Goal: Transaction & Acquisition: Book appointment/travel/reservation

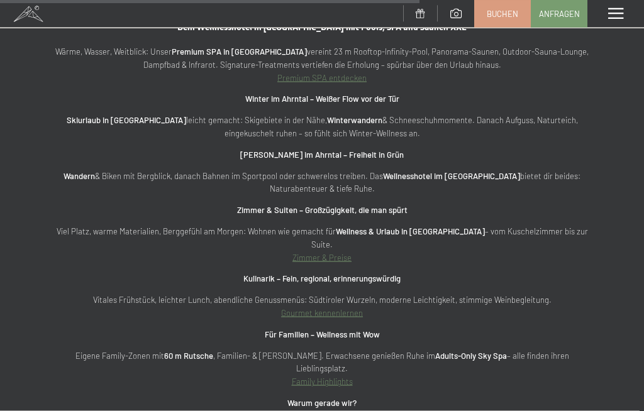
scroll to position [3855, 0]
click at [282, 204] on strong "Zimmer & Suiten – Großzügigkeit, die man spürt" at bounding box center [322, 209] width 170 height 10
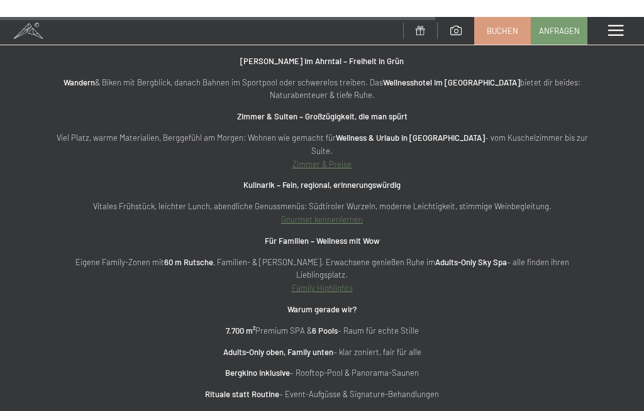
scroll to position [3918, 0]
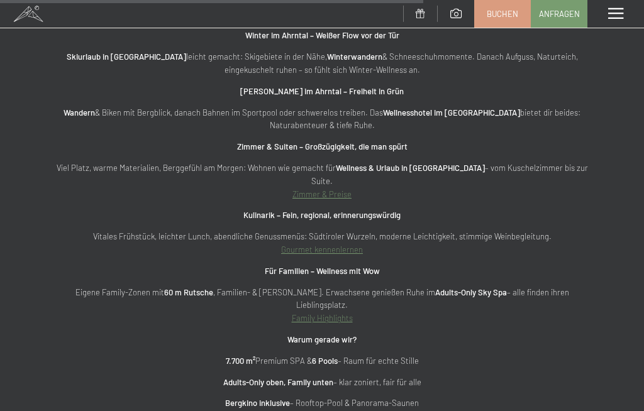
click at [309, 141] on strong "Zimmer & Suiten – Großzügigkeit, die man spürt" at bounding box center [322, 146] width 170 height 10
click at [345, 141] on strong "Zimmer & Suiten – Großzügigkeit, die man spürt" at bounding box center [322, 146] width 170 height 10
click at [384, 141] on strong "Zimmer & Suiten – Großzügigkeit, die man spürt" at bounding box center [322, 146] width 170 height 10
click at [401, 163] on strong "Wellness & Urlaub in [GEOGRAPHIC_DATA]" at bounding box center [410, 168] width 149 height 10
click at [367, 163] on strong "Wellness & Urlaub in [GEOGRAPHIC_DATA]" at bounding box center [410, 168] width 149 height 10
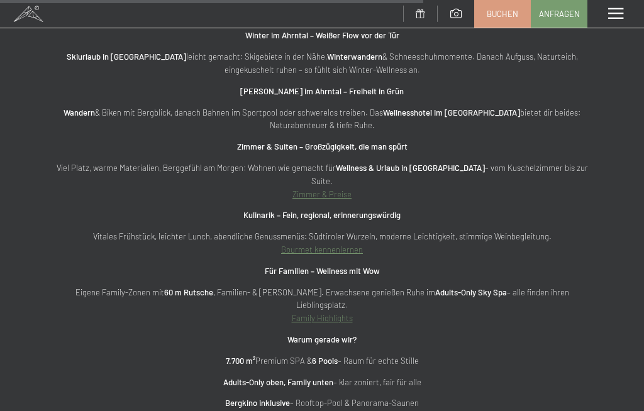
click at [447, 162] on p "Viel Platz, warme Materialien, Berggefühl am [DATE]: Wohnen wie gemacht für Wel…" at bounding box center [321, 181] width 543 height 39
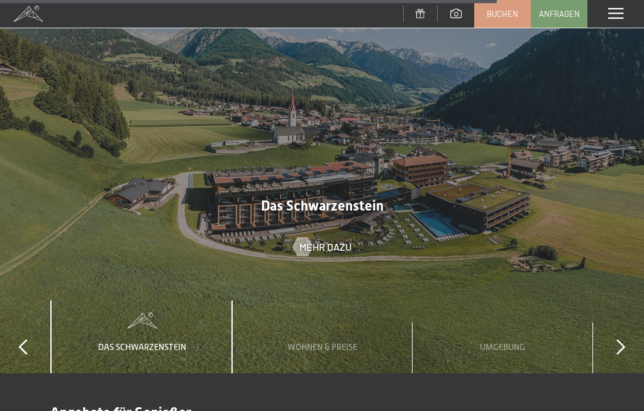
scroll to position [4569, 0]
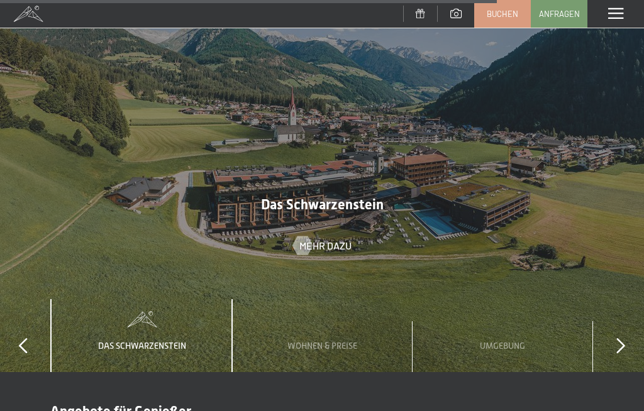
click at [322, 341] on span "Wohnen & Preise" at bounding box center [322, 346] width 70 height 10
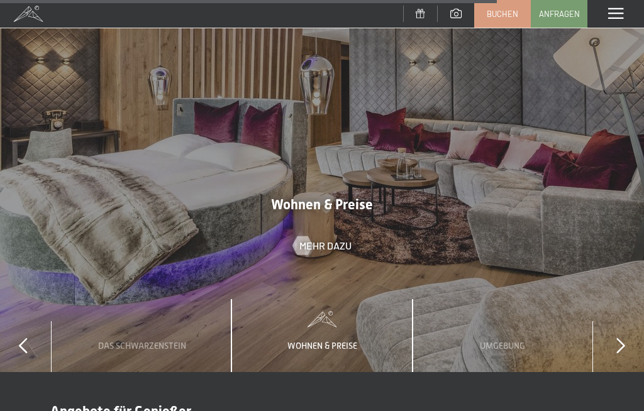
click at [324, 239] on span "Mehr dazu" at bounding box center [325, 246] width 52 height 14
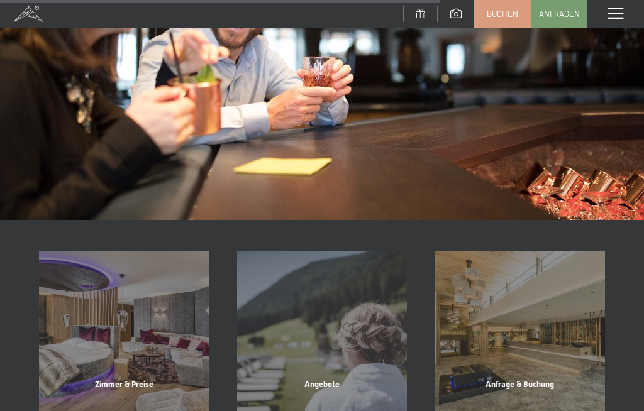
scroll to position [1028, 0]
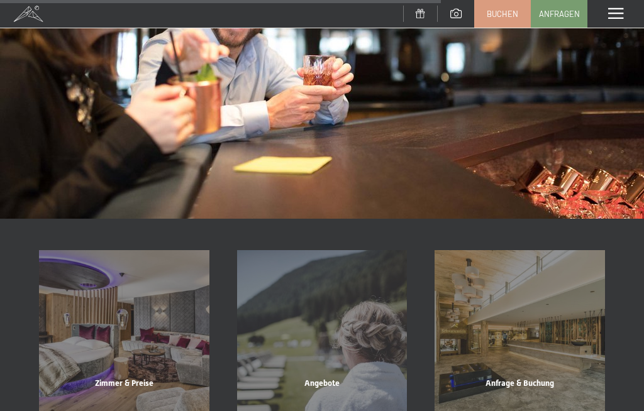
click at [118, 378] on div "Zimmer & Preise" at bounding box center [124, 399] width 198 height 43
